Goal: Navigation & Orientation: Find specific page/section

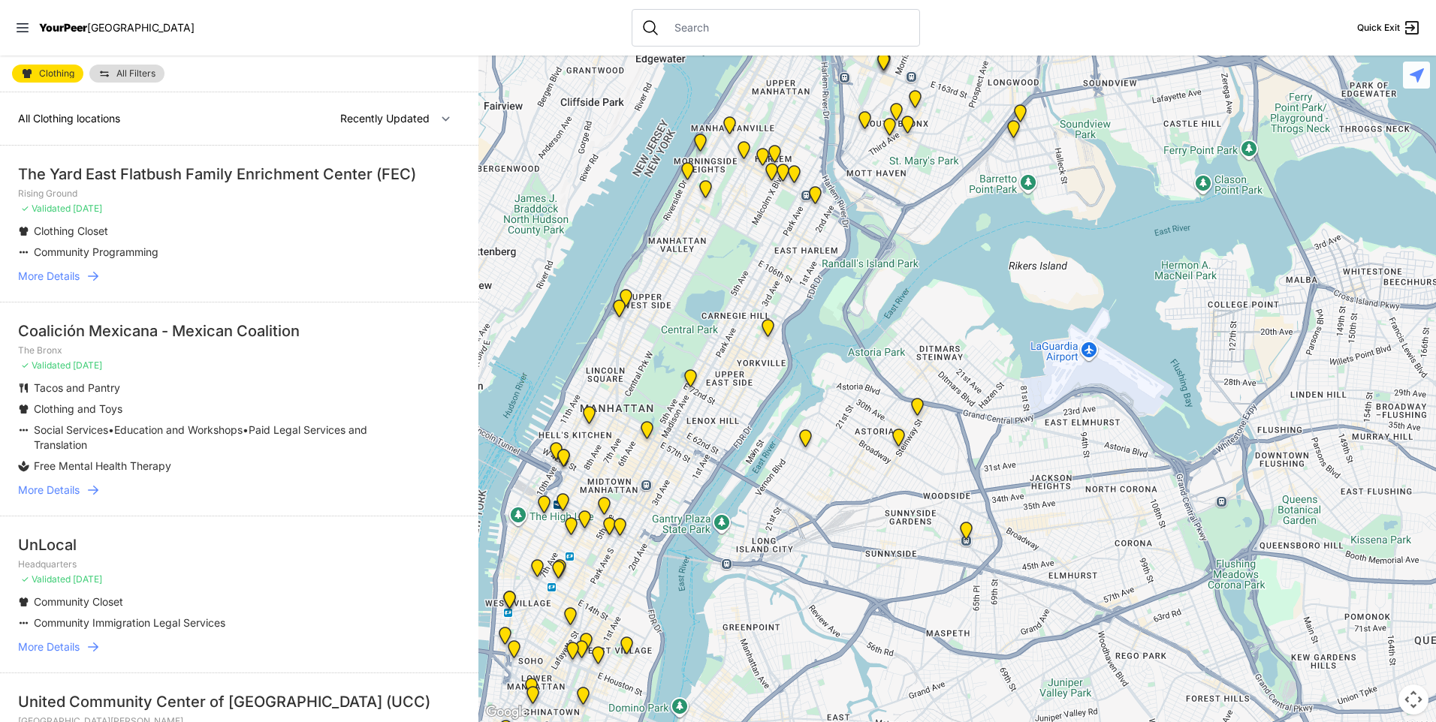
drag, startPoint x: 883, startPoint y: 463, endPoint x: 837, endPoint y: 384, distance: 91.8
click at [837, 384] on div at bounding box center [956, 389] width 957 height 667
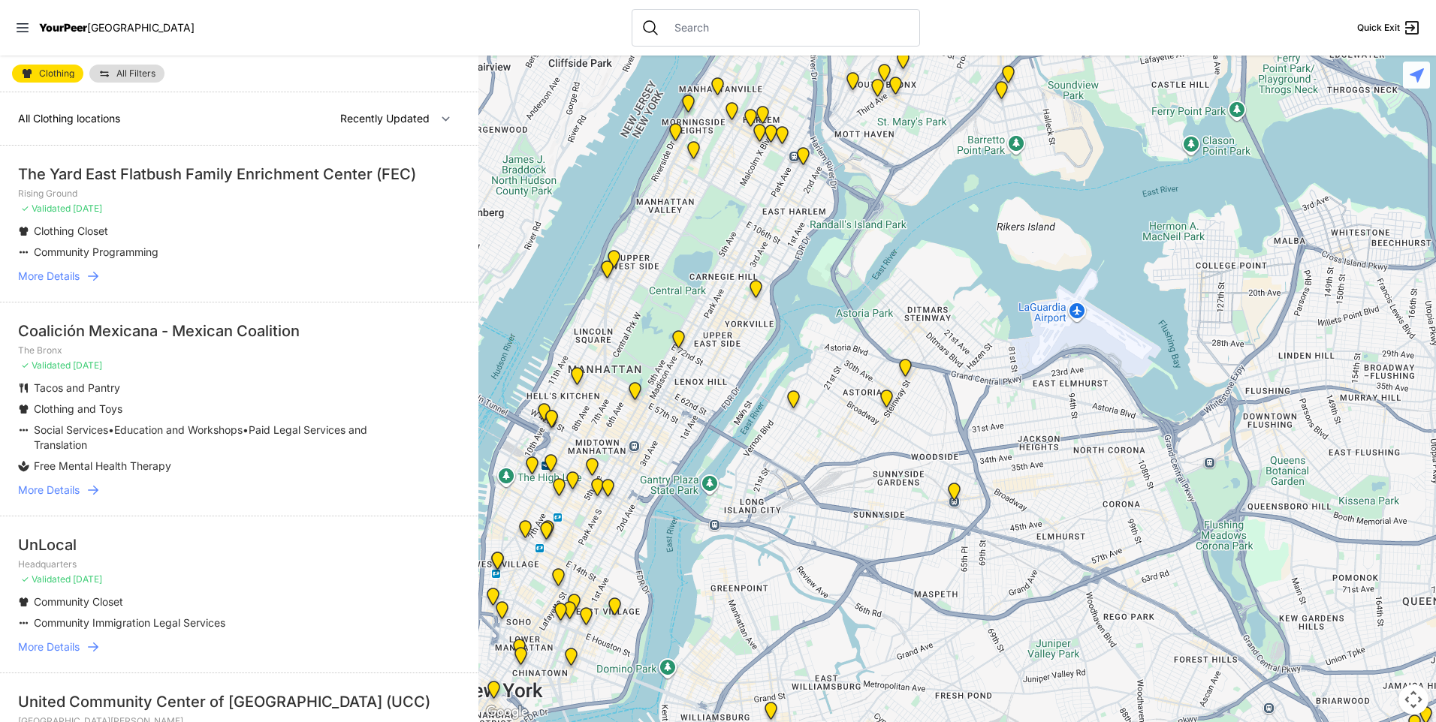
click at [790, 402] on img "Fancy Thrift Shop" at bounding box center [793, 402] width 19 height 24
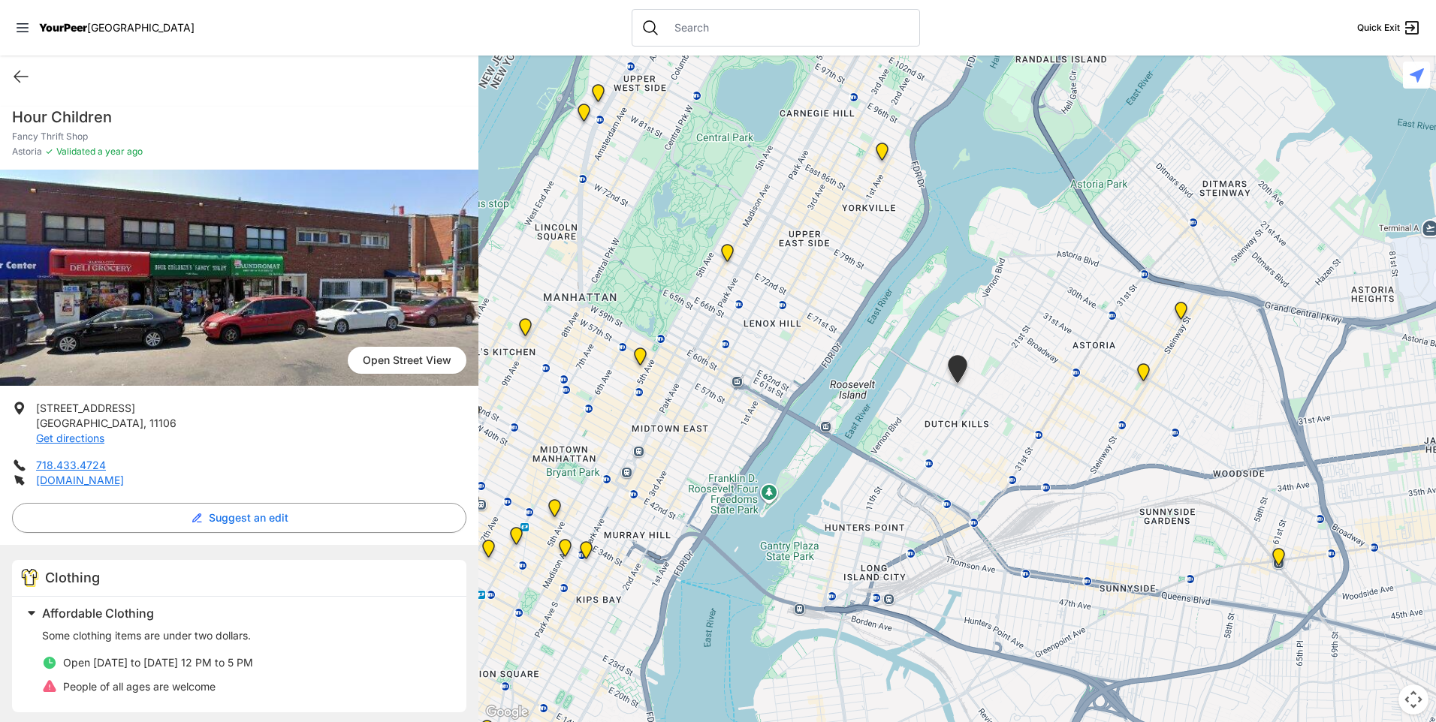
click at [1141, 366] on img at bounding box center [1143, 375] width 19 height 24
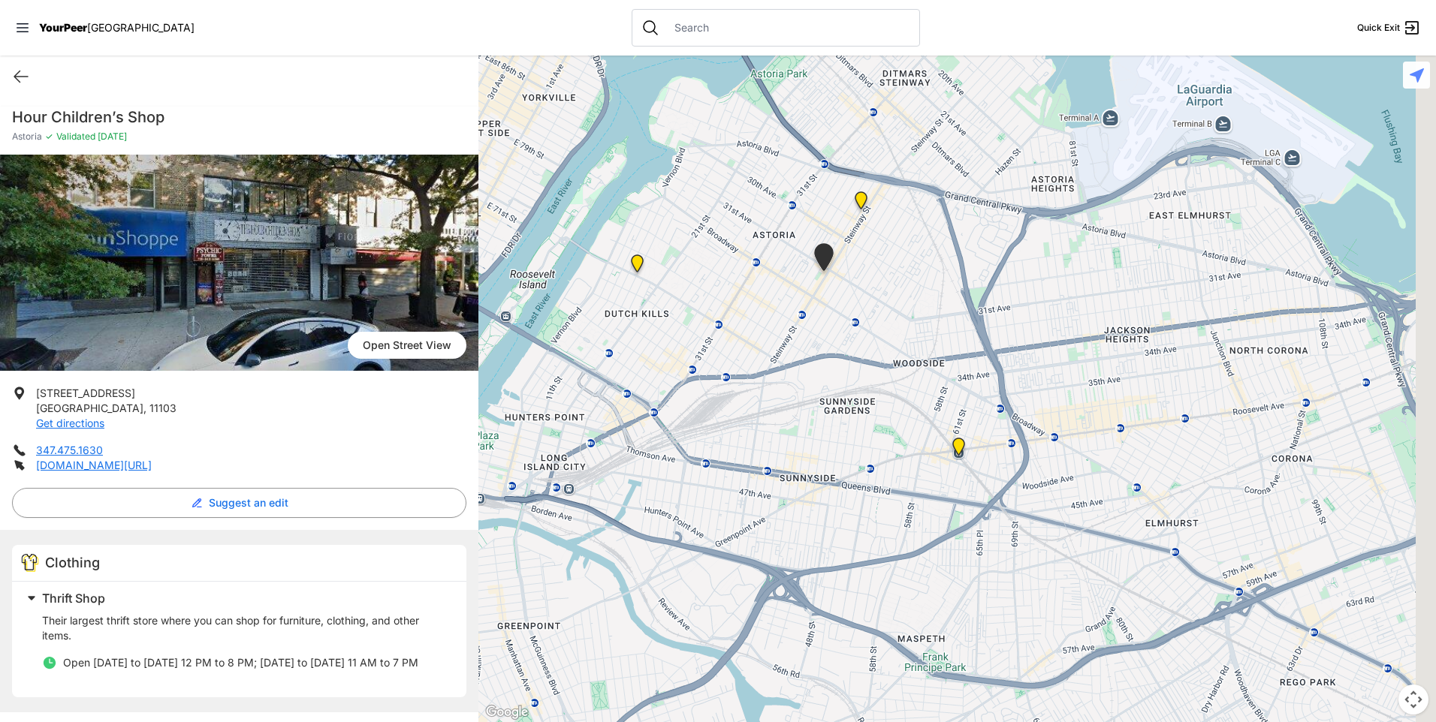
drag, startPoint x: 1080, startPoint y: 475, endPoint x: 935, endPoint y: 364, distance: 182.2
click at [930, 346] on div at bounding box center [956, 389] width 957 height 667
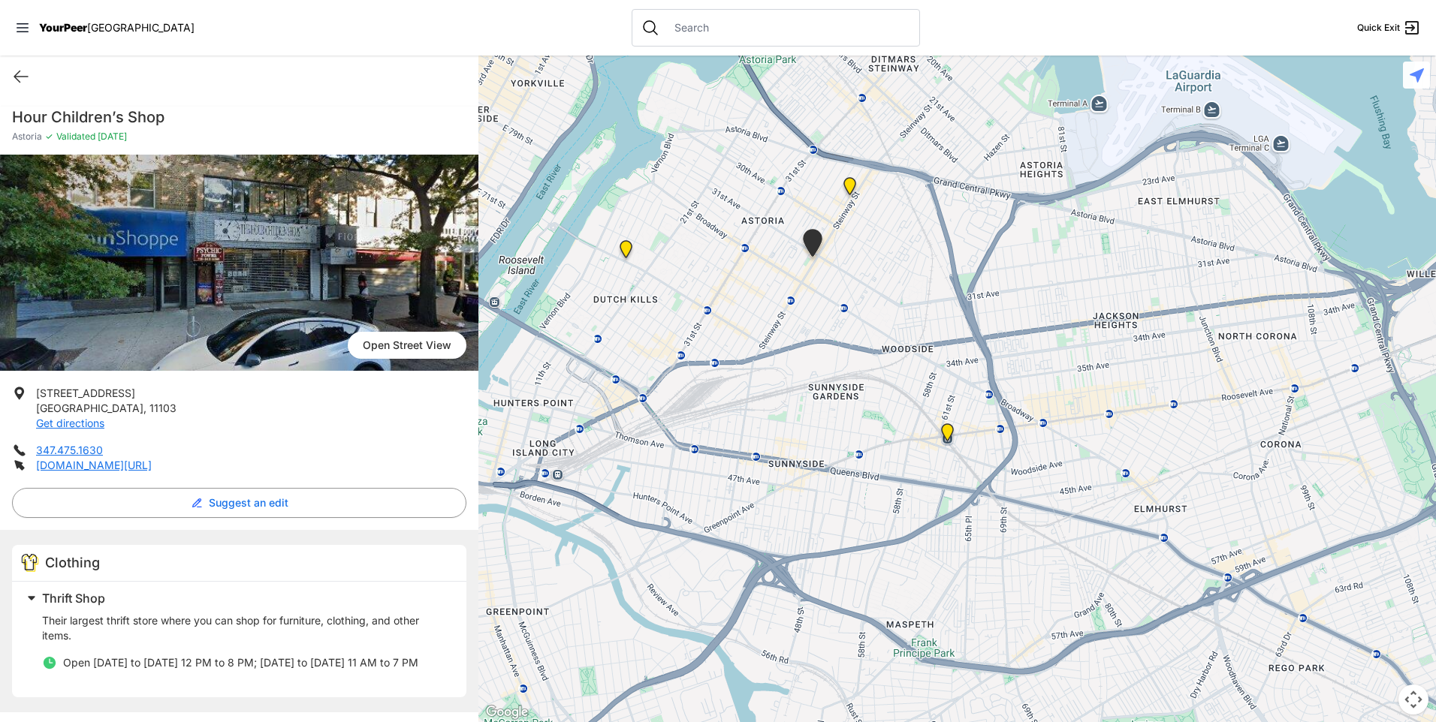
click at [948, 434] on img "Woodside Youth Drop-in Center" at bounding box center [947, 435] width 19 height 24
